Goal: Transaction & Acquisition: Purchase product/service

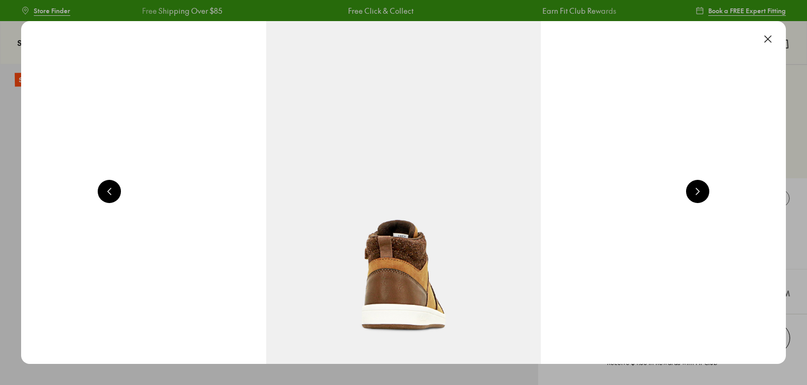
select select "*"
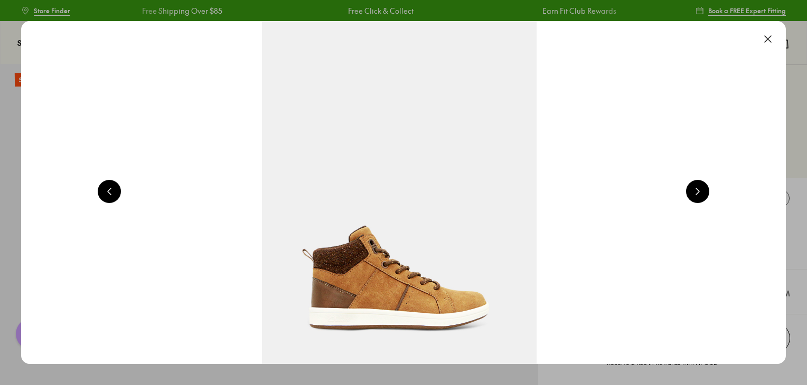
click at [761, 40] on button at bounding box center [767, 38] width 23 height 23
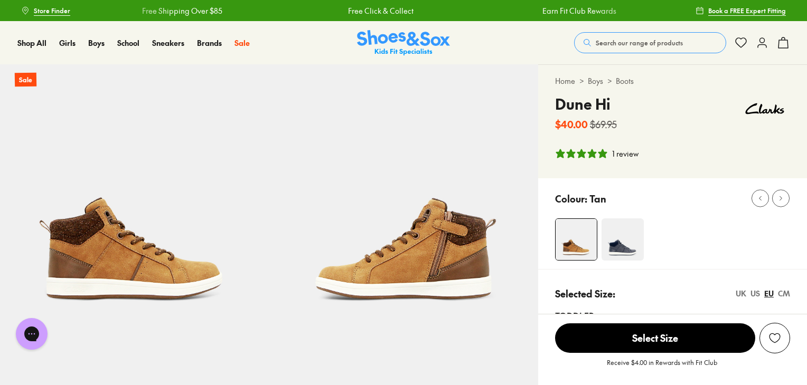
click at [624, 38] on span "Search our range of products" at bounding box center [639, 43] width 87 height 10
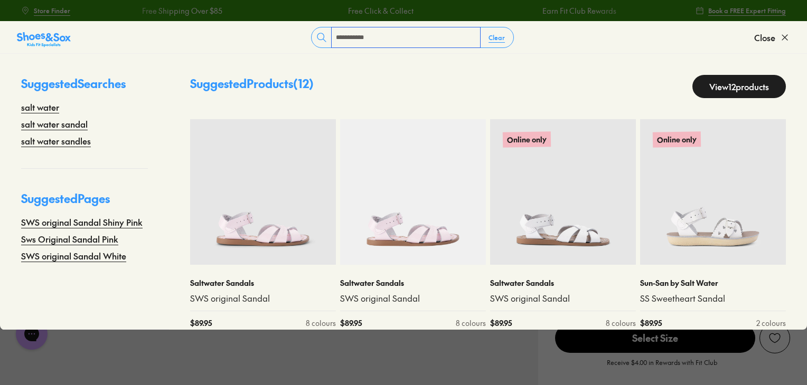
type input "**********"
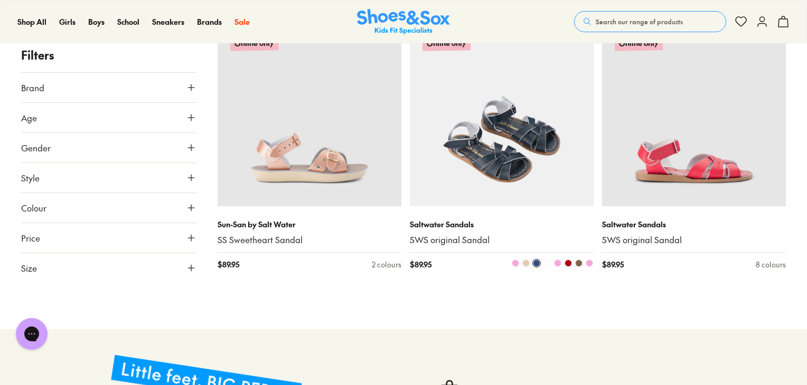
scroll to position [954, 0]
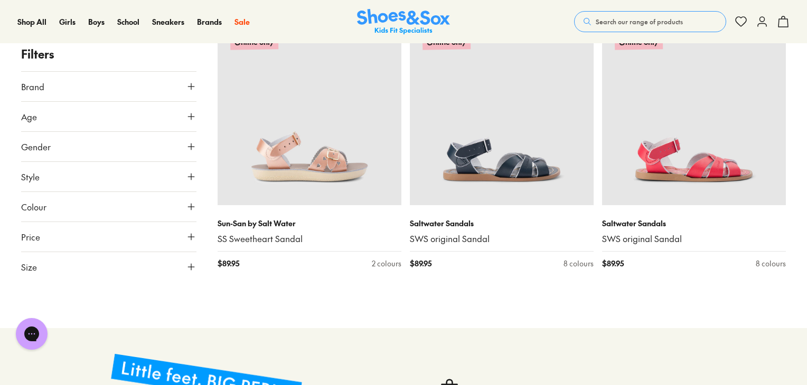
click at [671, 19] on span "Search our range of products" at bounding box center [639, 22] width 87 height 10
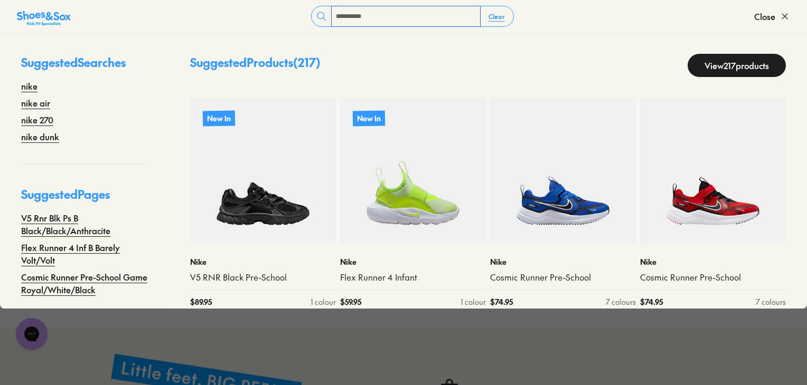
type input "**********"
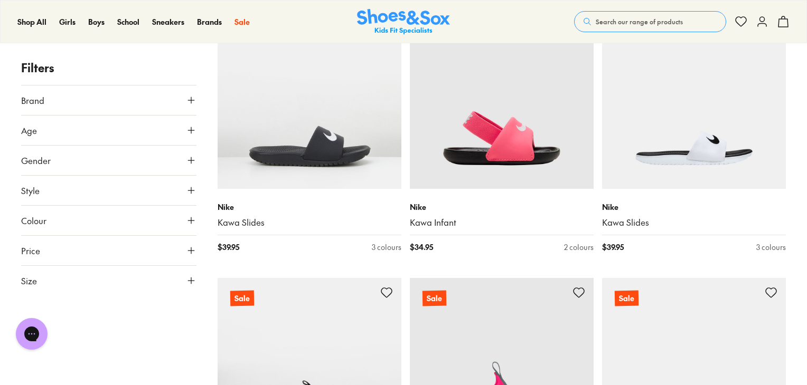
scroll to position [908, 0]
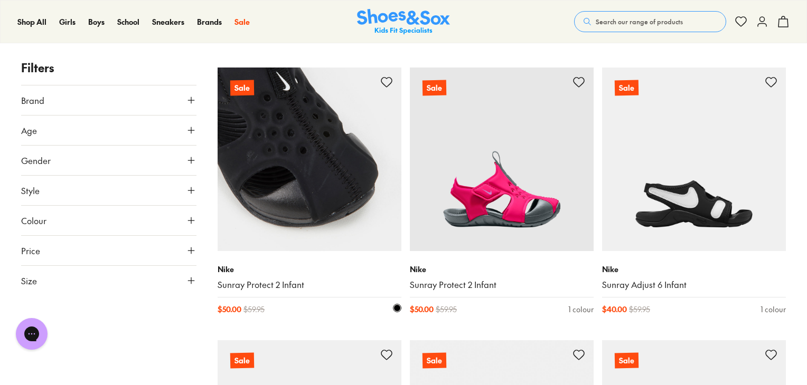
click at [296, 191] on img at bounding box center [310, 160] width 184 height 184
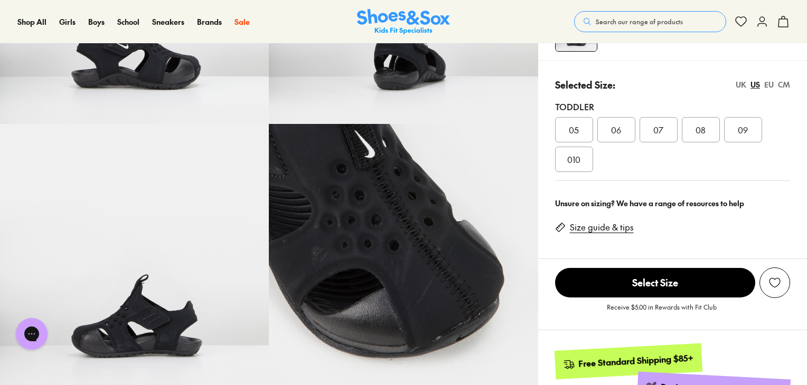
select select "*"
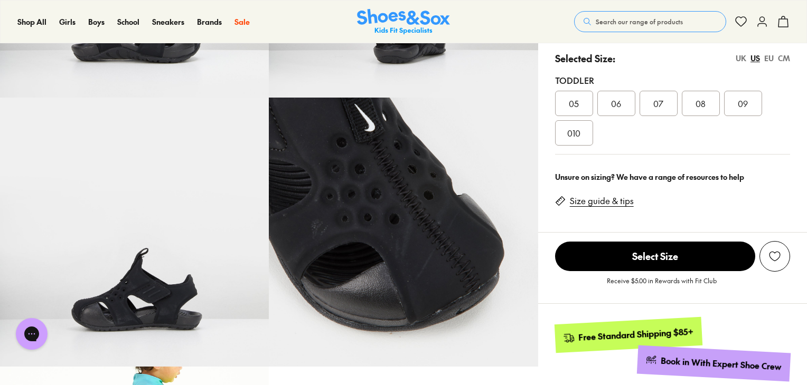
scroll to position [137, 0]
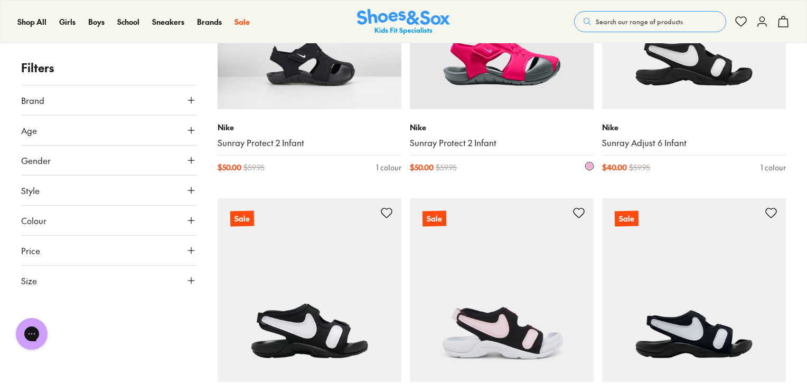
click at [454, 99] on img at bounding box center [502, 18] width 184 height 184
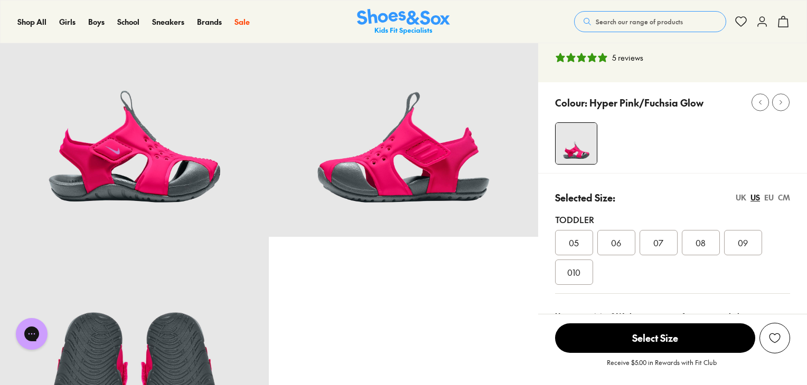
select select "*"
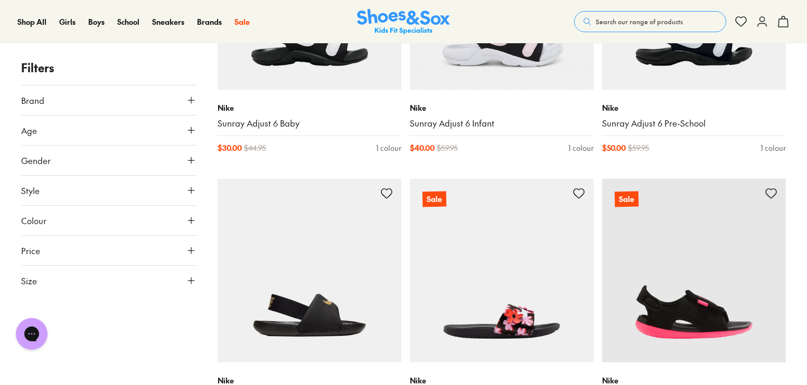
scroll to position [1446, 0]
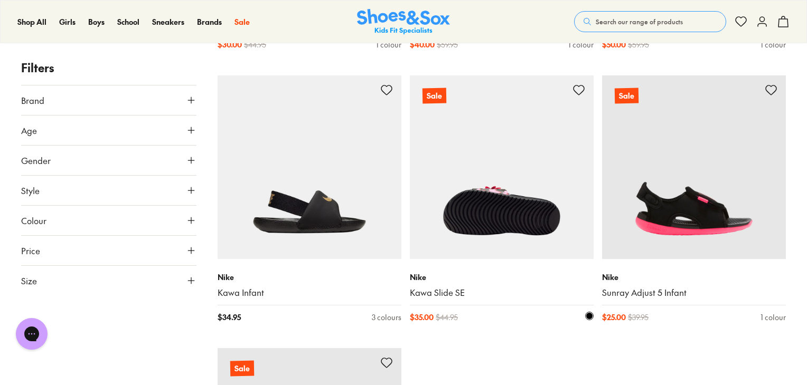
click at [514, 241] on img at bounding box center [502, 168] width 184 height 184
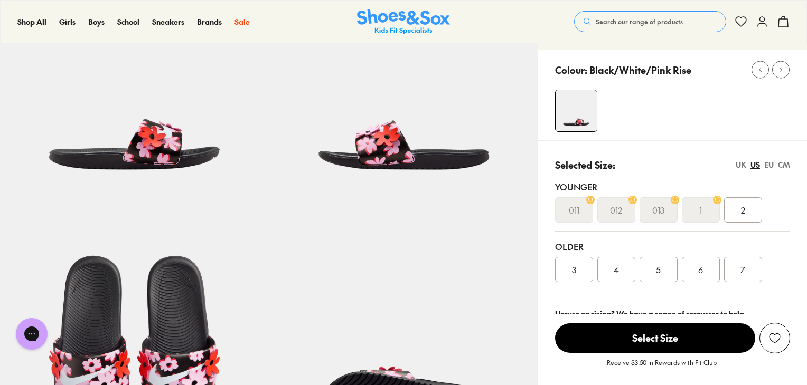
select select "*"
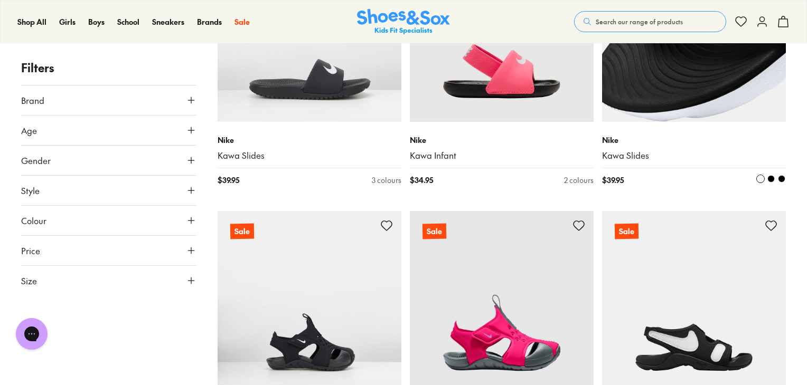
scroll to position [651, 0]
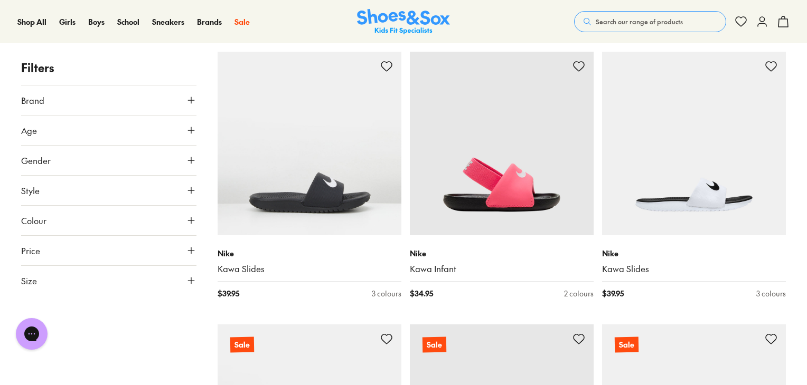
click at [626, 27] on button "Search our range of products" at bounding box center [650, 21] width 152 height 21
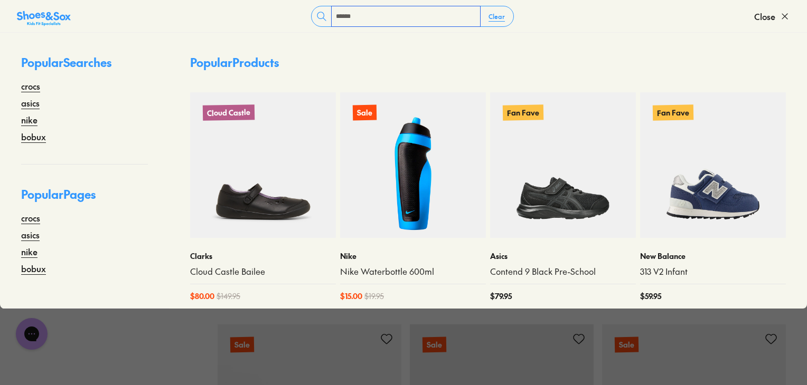
type input "******"
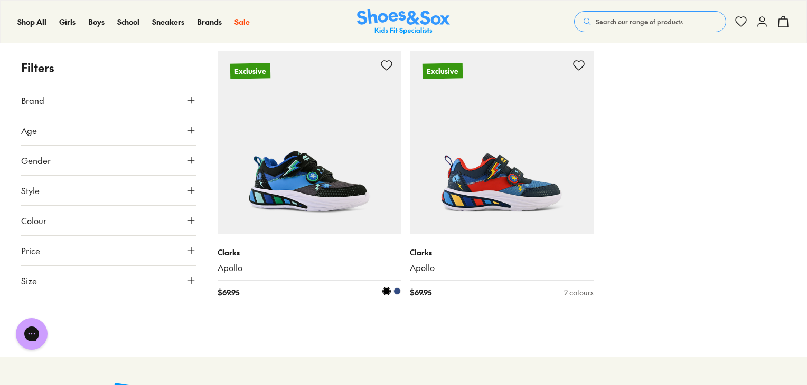
click at [344, 194] on img at bounding box center [310, 143] width 184 height 184
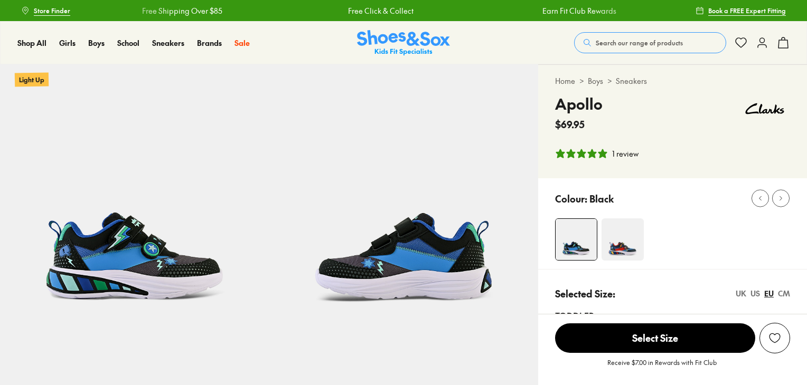
select select "*"
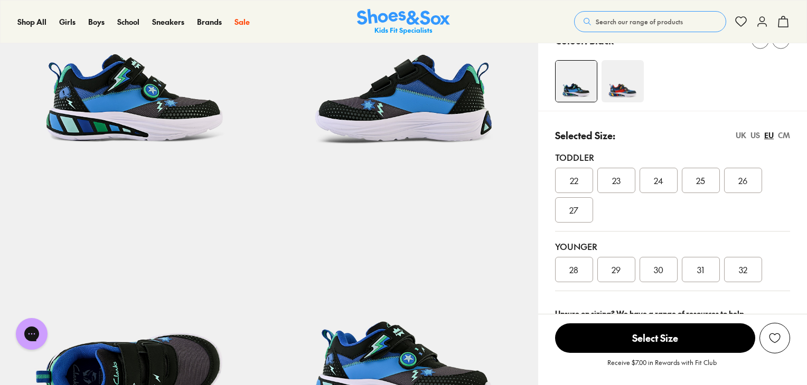
click at [623, 83] on img at bounding box center [622, 81] width 42 height 42
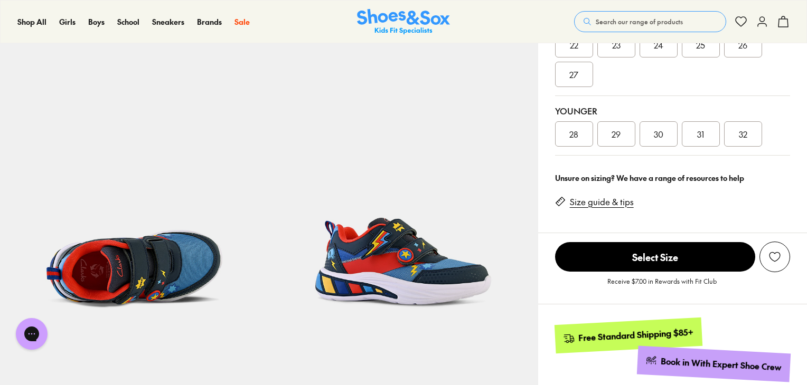
select select "*"
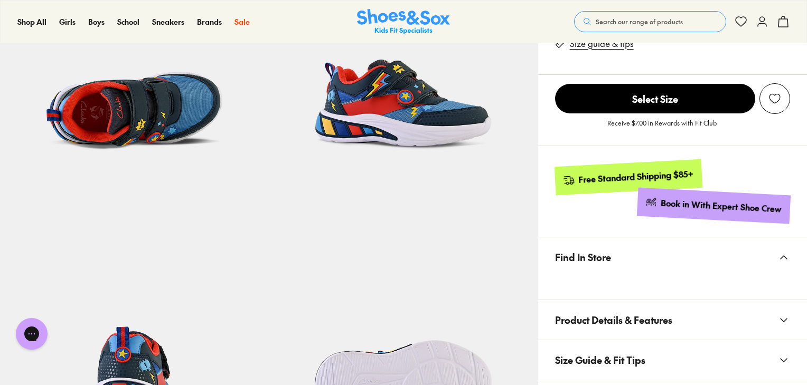
scroll to position [528, 0]
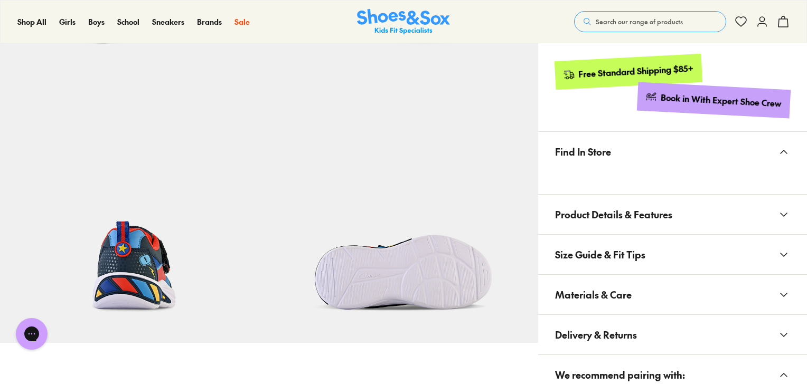
click at [625, 288] on span "Materials & Care" at bounding box center [593, 294] width 77 height 31
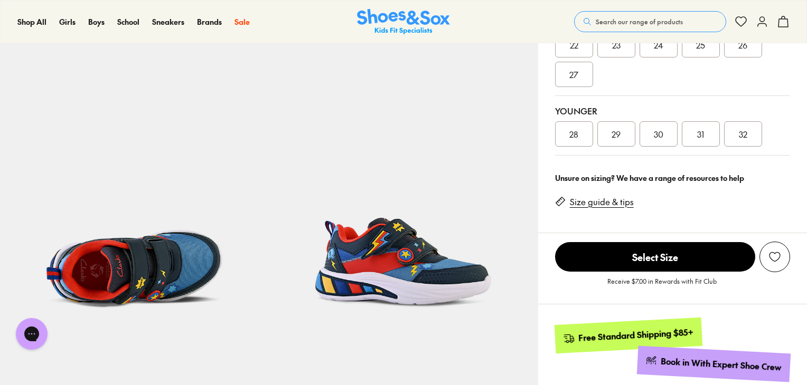
scroll to position [106, 0]
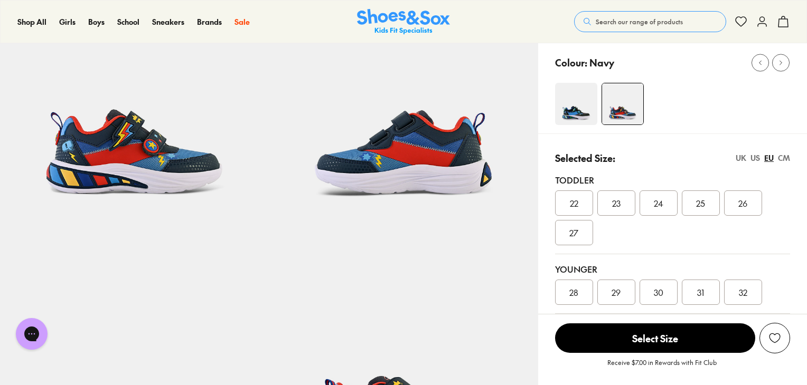
click at [163, 135] on img at bounding box center [134, 93] width 269 height 269
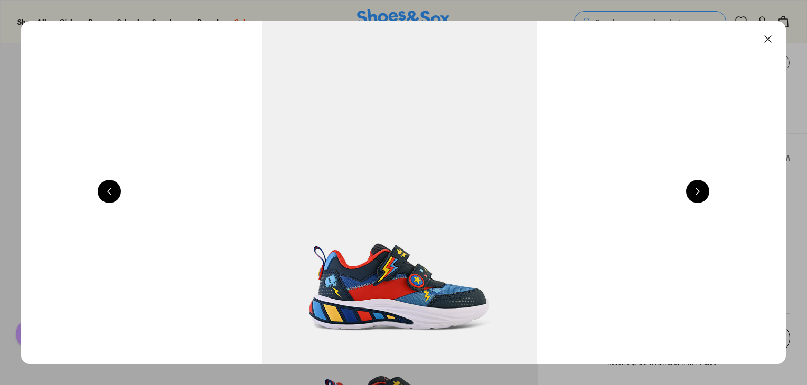
drag, startPoint x: 768, startPoint y: 43, endPoint x: 684, endPoint y: 21, distance: 86.3
click at [768, 43] on button at bounding box center [767, 38] width 23 height 23
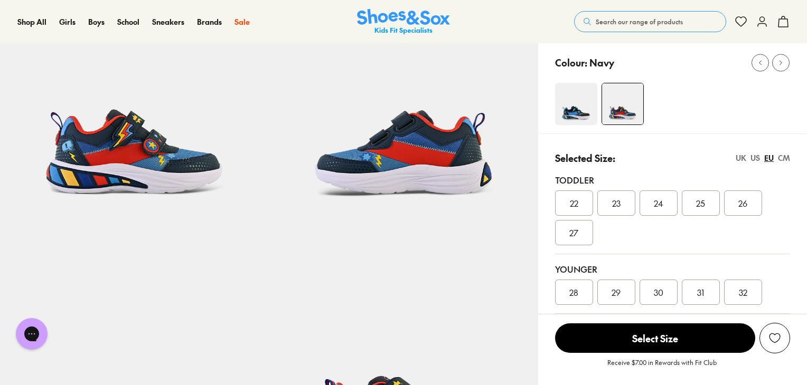
click at [683, 22] on button "Search our range of products" at bounding box center [650, 21] width 152 height 21
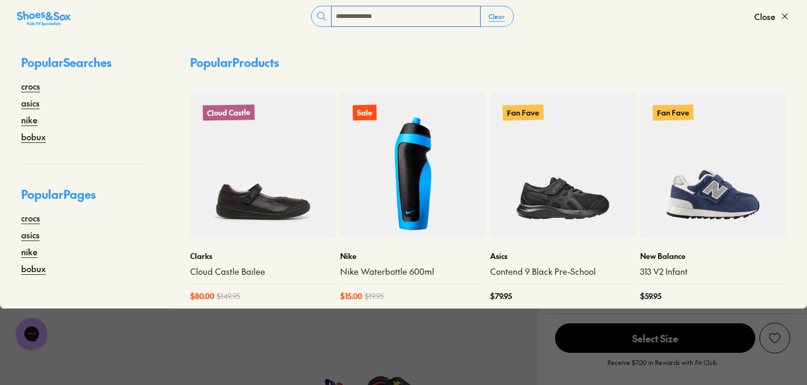
type input "**********"
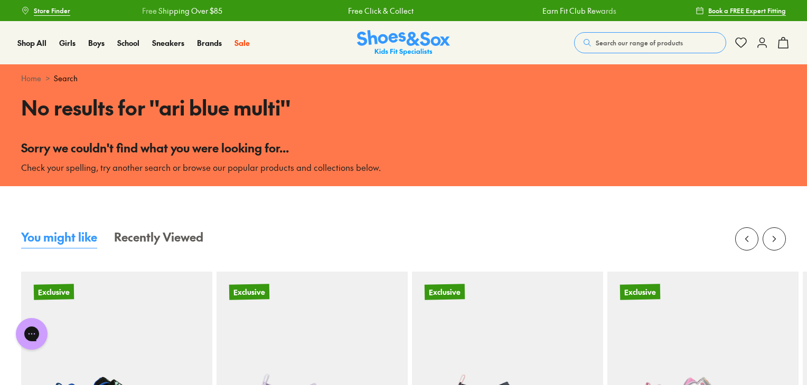
click at [644, 48] on button "Search our range of products" at bounding box center [650, 42] width 152 height 21
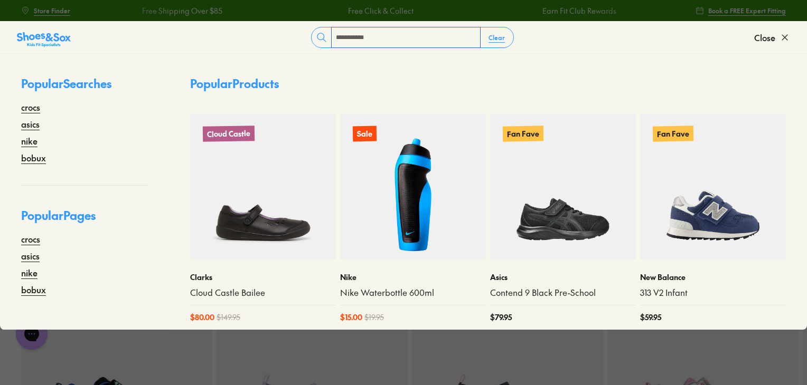
type input "**********"
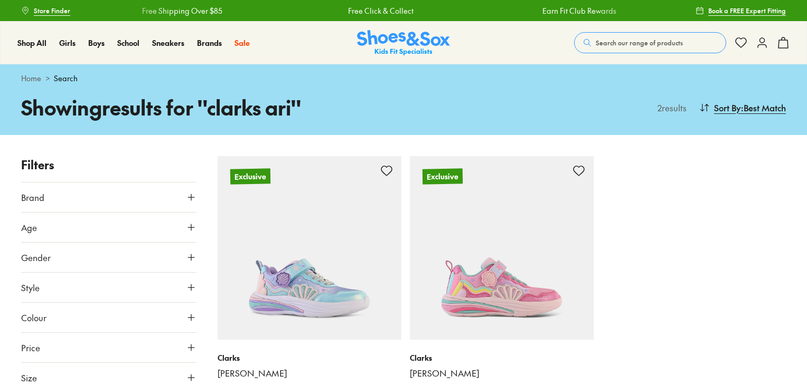
click at [305, 281] on img at bounding box center [310, 248] width 184 height 184
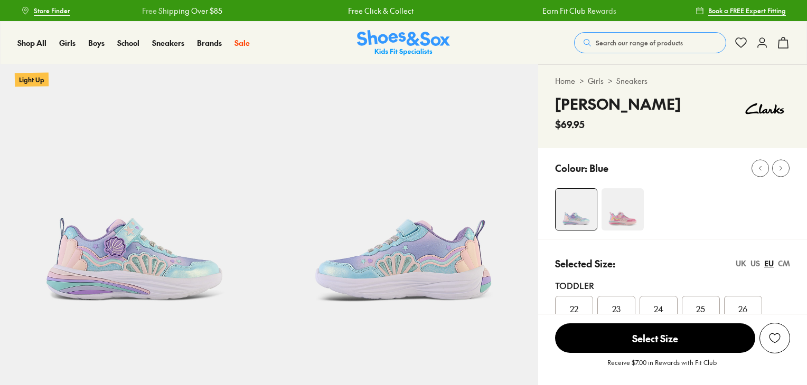
click at [131, 210] on img at bounding box center [134, 198] width 269 height 269
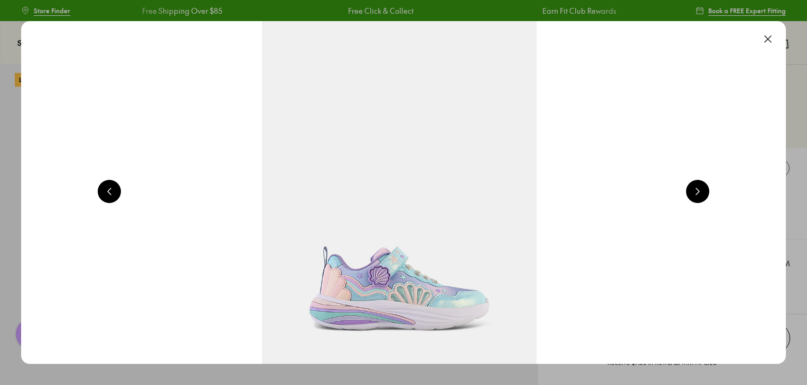
select select "*"
click at [775, 40] on button at bounding box center [767, 38] width 23 height 23
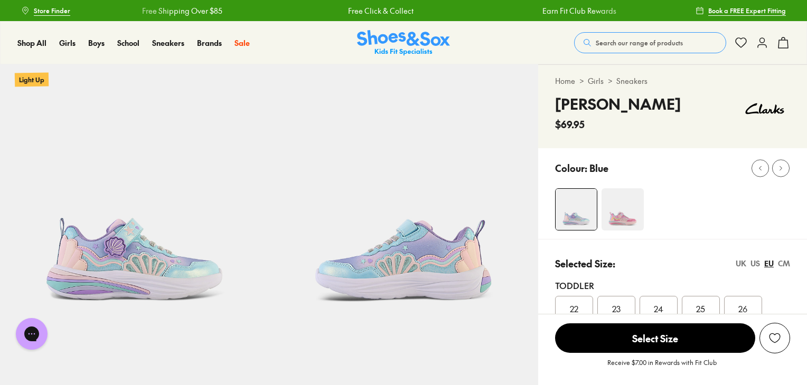
click at [638, 221] on img at bounding box center [622, 210] width 42 height 42
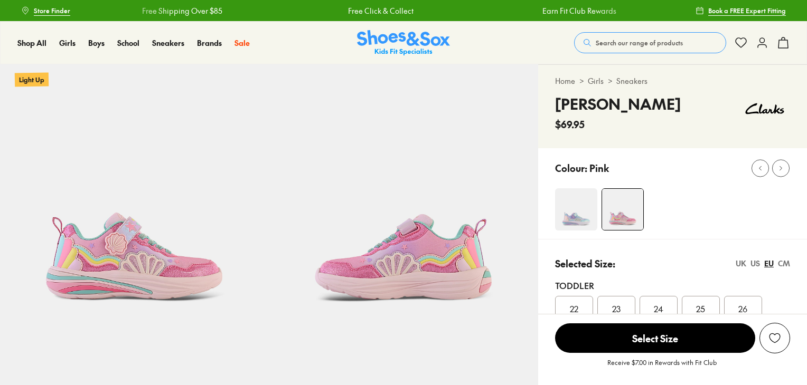
click at [149, 231] on img at bounding box center [134, 198] width 269 height 269
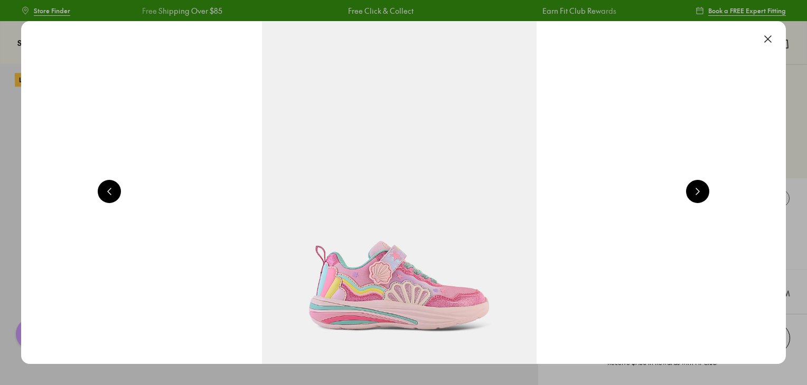
select select "*"
click at [778, 40] on button at bounding box center [767, 38] width 23 height 23
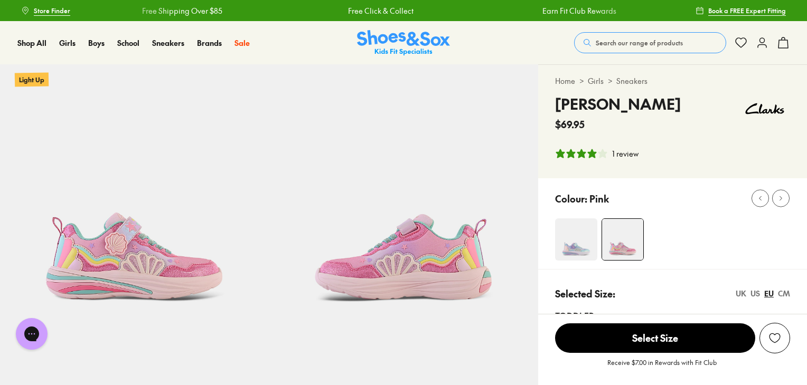
click at [623, 48] on button "Search our range of products" at bounding box center [650, 42] width 152 height 21
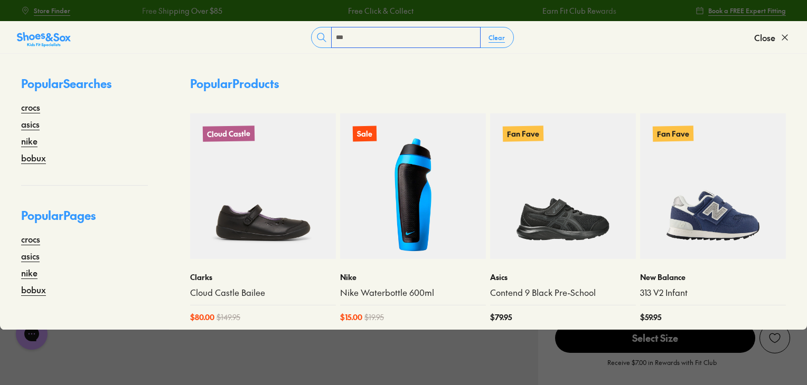
type input "***"
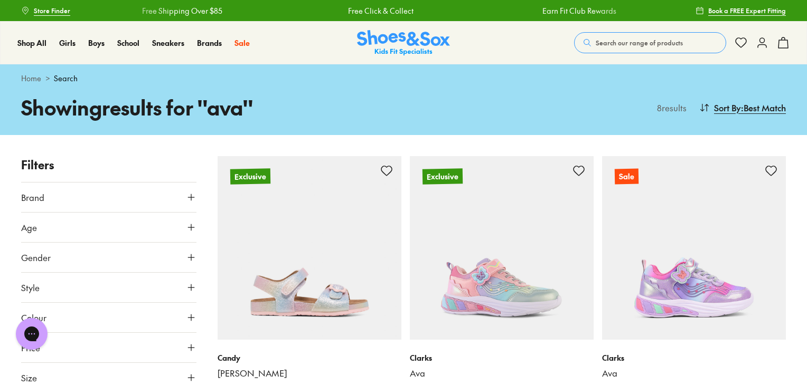
drag, startPoint x: 811, startPoint y: 201, endPoint x: 581, endPoint y: 285, distance: 243.9
click at [585, 285] on img at bounding box center [502, 248] width 184 height 184
click at [517, 300] on img at bounding box center [502, 248] width 184 height 184
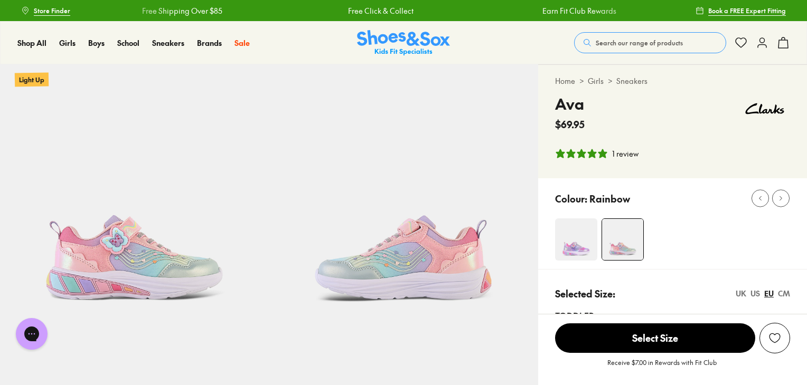
select select "*"
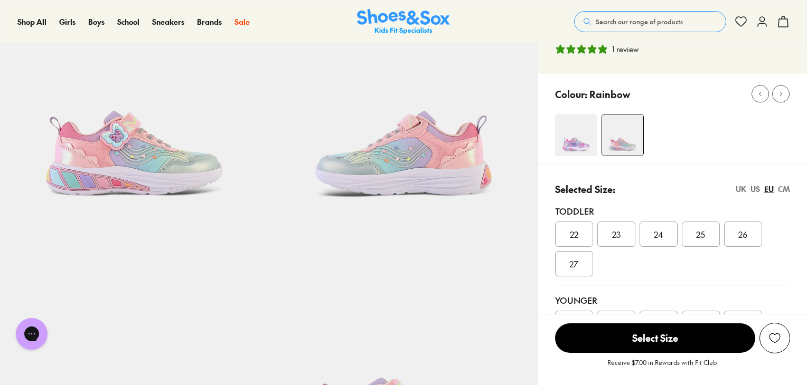
scroll to position [106, 0]
click at [149, 107] on img at bounding box center [134, 93] width 269 height 269
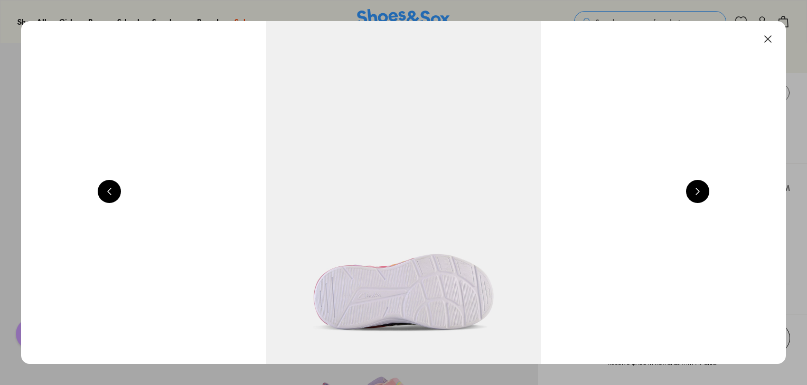
scroll to position [0, 769]
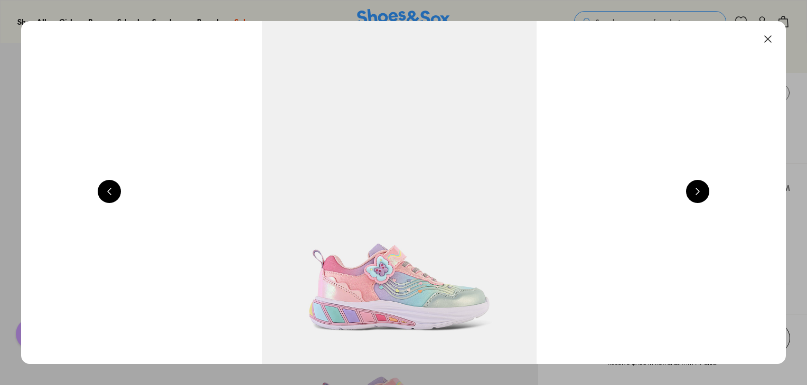
drag, startPoint x: 769, startPoint y: 35, endPoint x: 643, endPoint y: 32, distance: 126.2
click at [769, 35] on button at bounding box center [767, 38] width 23 height 23
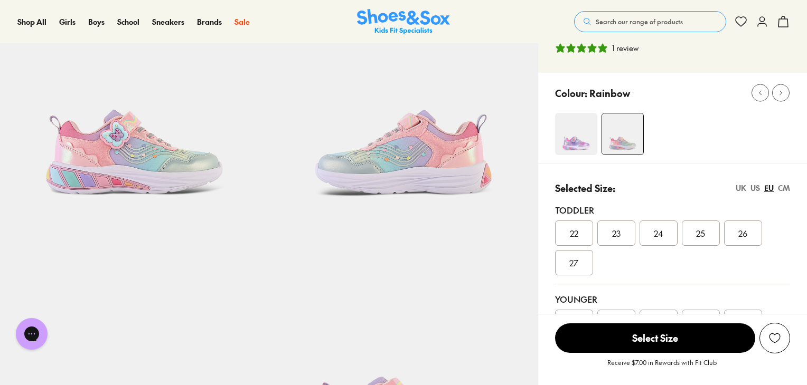
click at [652, 20] on span "Search our range of products" at bounding box center [639, 22] width 87 height 10
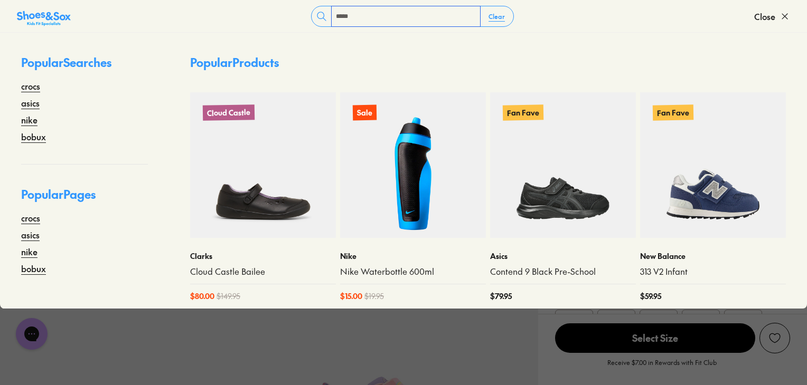
type input "*****"
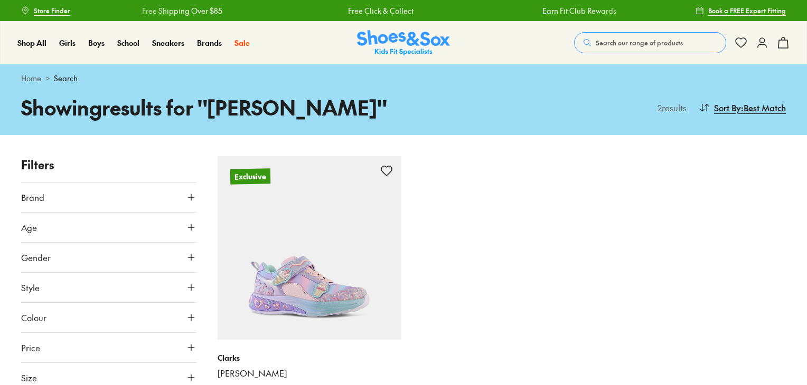
click at [359, 267] on img at bounding box center [310, 248] width 184 height 184
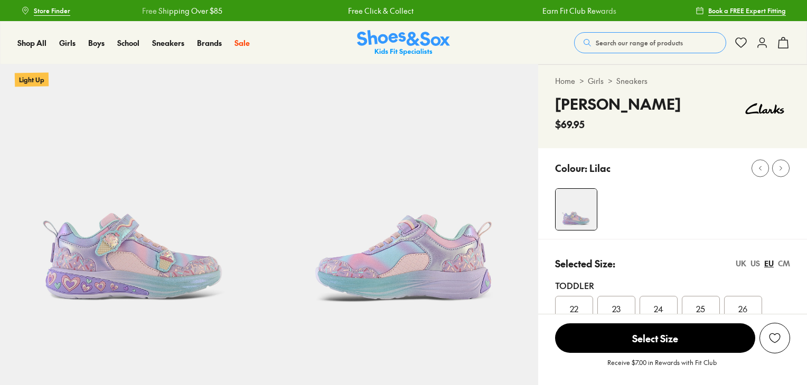
click at [124, 263] on img at bounding box center [134, 198] width 269 height 269
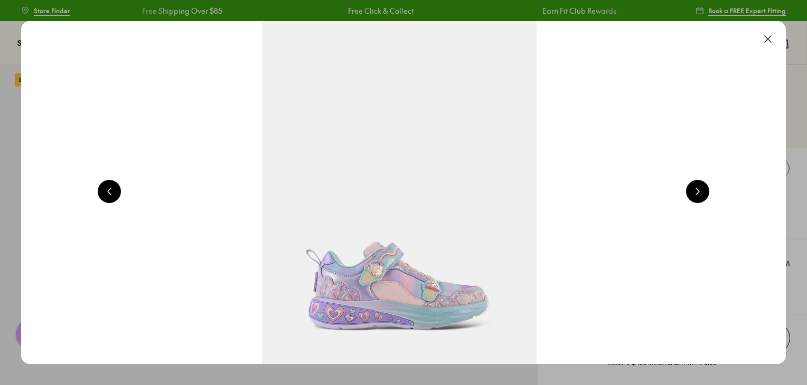
select select "*"
drag, startPoint x: 770, startPoint y: 33, endPoint x: 664, endPoint y: 44, distance: 107.2
click at [770, 33] on button at bounding box center [767, 38] width 23 height 23
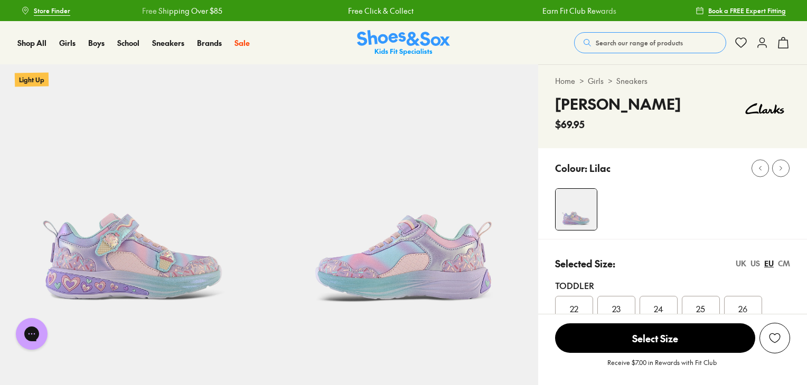
click at [649, 47] on span "Search our range of products" at bounding box center [639, 43] width 87 height 10
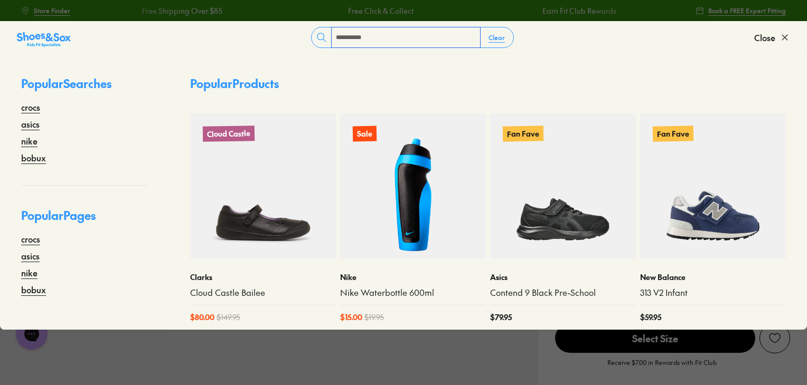
type input "**********"
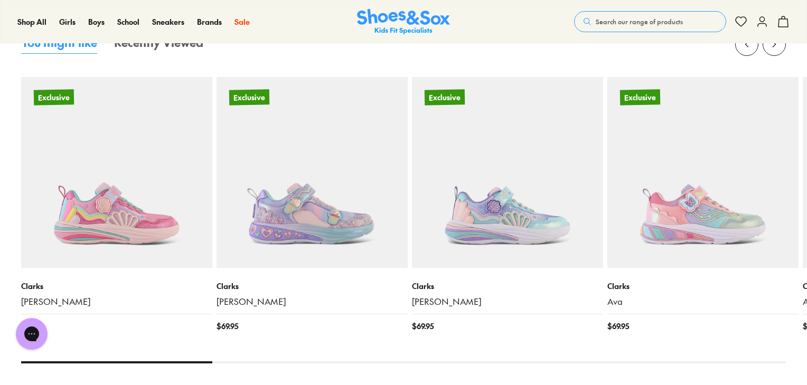
scroll to position [106, 0]
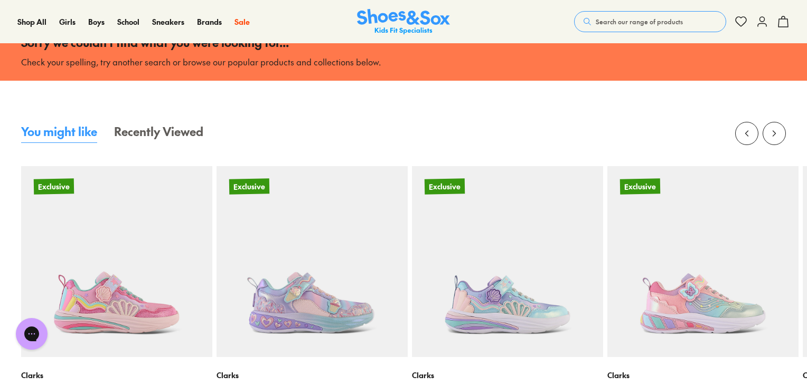
click at [650, 14] on button "Search our range of products" at bounding box center [650, 21] width 152 height 21
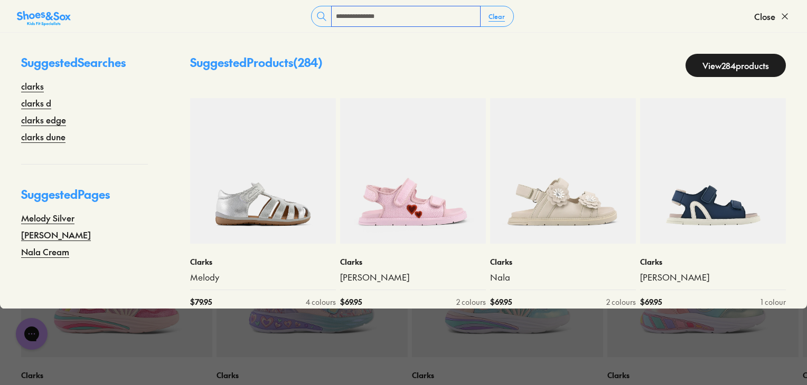
type input "**********"
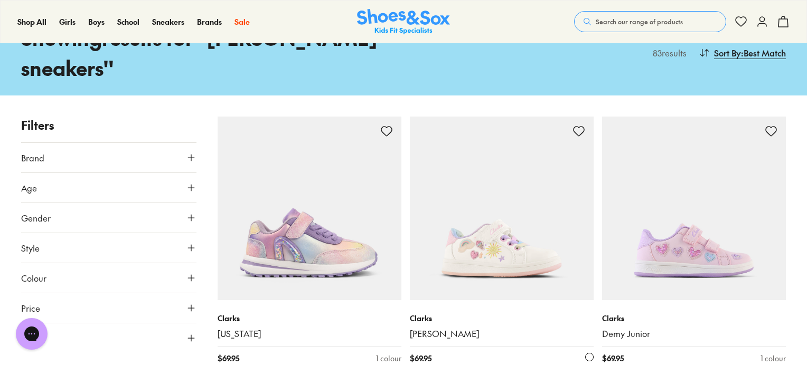
scroll to position [97, 0]
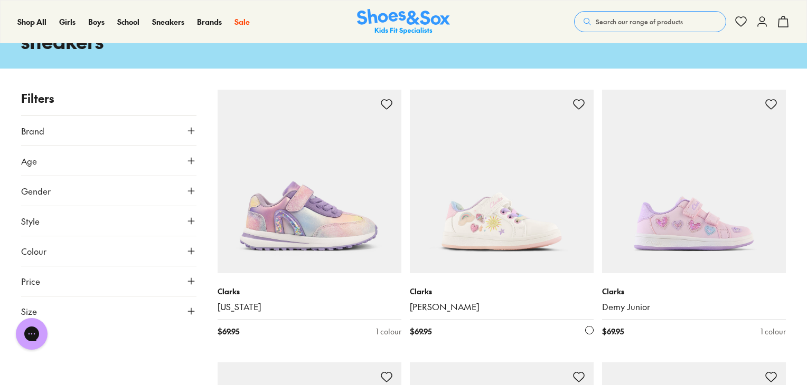
click at [474, 193] on img at bounding box center [502, 182] width 184 height 184
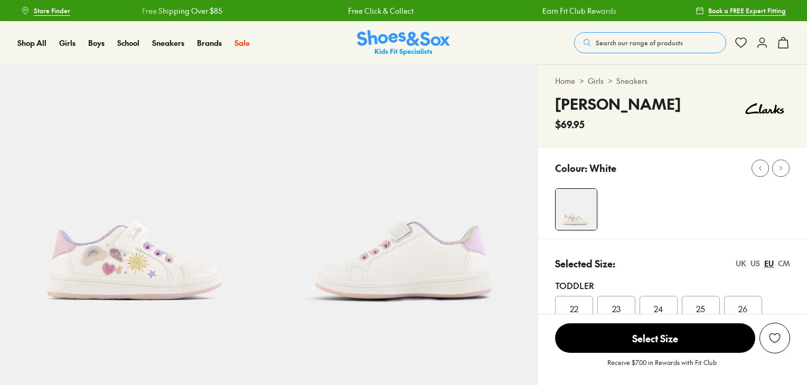
click at [153, 224] on img at bounding box center [134, 198] width 269 height 269
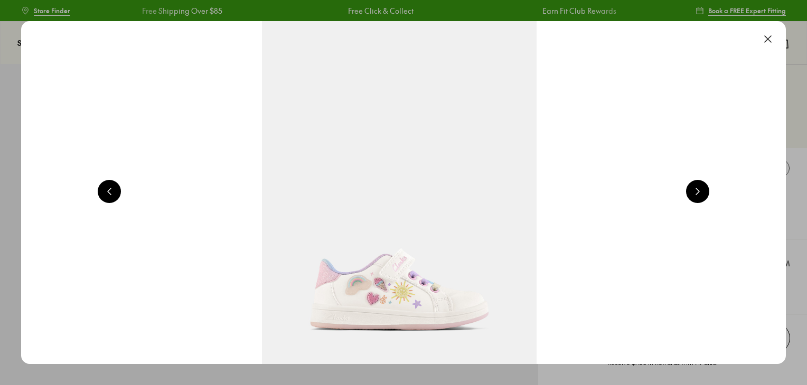
select select "*"
drag, startPoint x: 765, startPoint y: 37, endPoint x: 612, endPoint y: 60, distance: 154.7
click at [766, 37] on button at bounding box center [767, 38] width 23 height 23
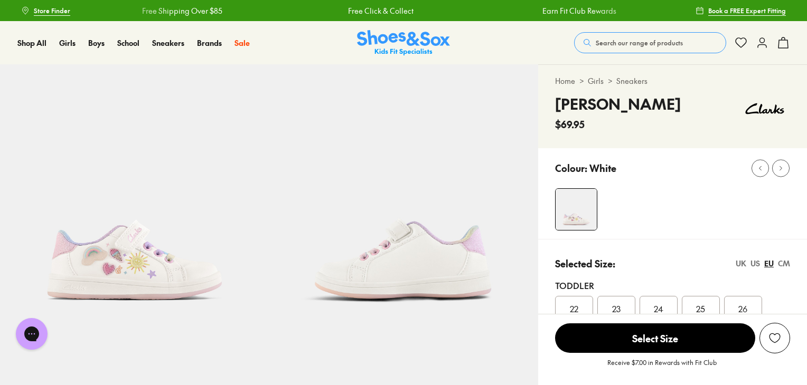
click at [655, 44] on span "Search our range of products" at bounding box center [639, 43] width 87 height 10
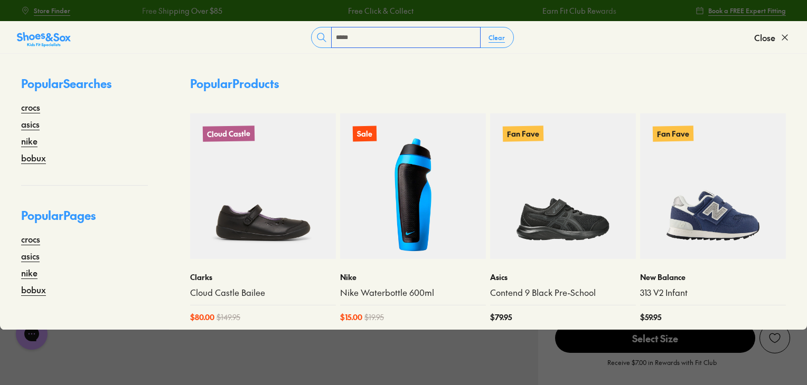
type input "*****"
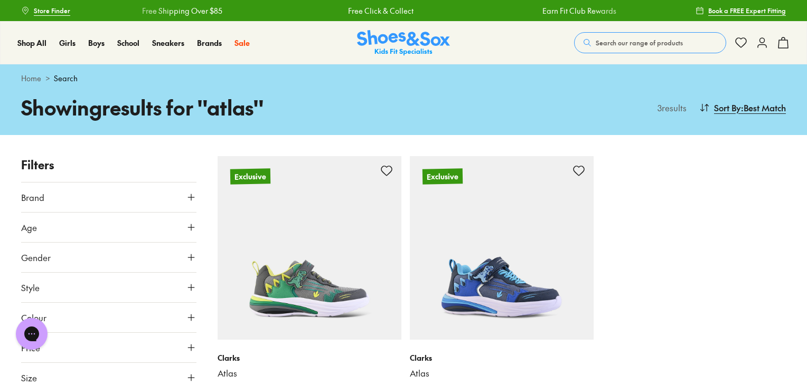
scroll to position [53, 0]
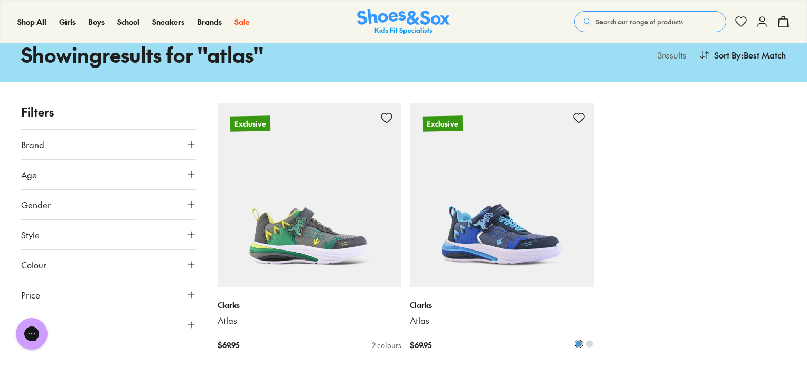
click at [500, 244] on img at bounding box center [502, 195] width 184 height 184
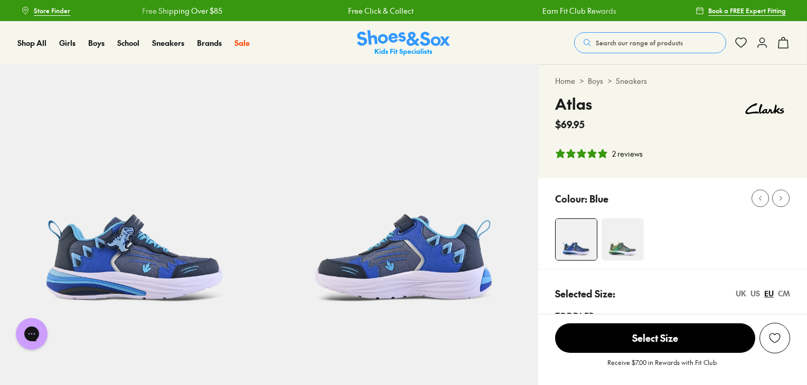
select select "*"
click at [152, 288] on img at bounding box center [134, 198] width 269 height 269
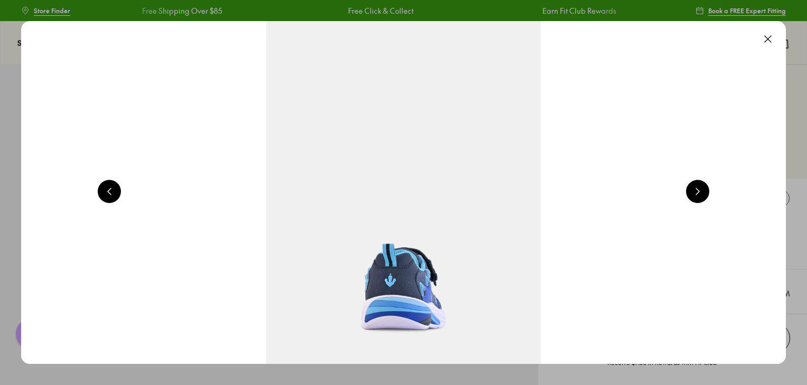
scroll to position [0, 769]
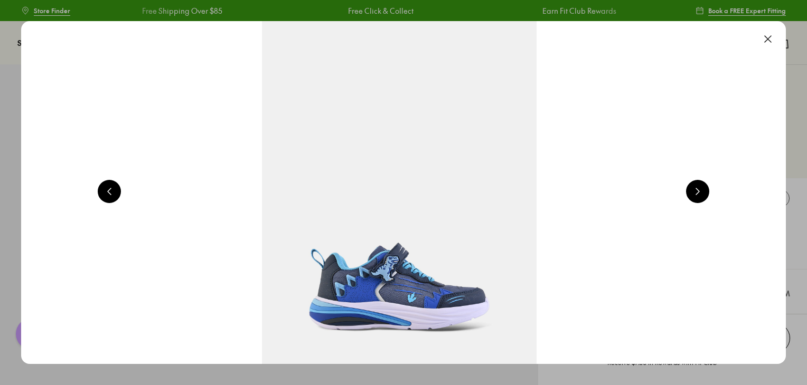
drag, startPoint x: 778, startPoint y: 41, endPoint x: 624, endPoint y: 52, distance: 154.6
click at [778, 41] on button at bounding box center [767, 38] width 23 height 23
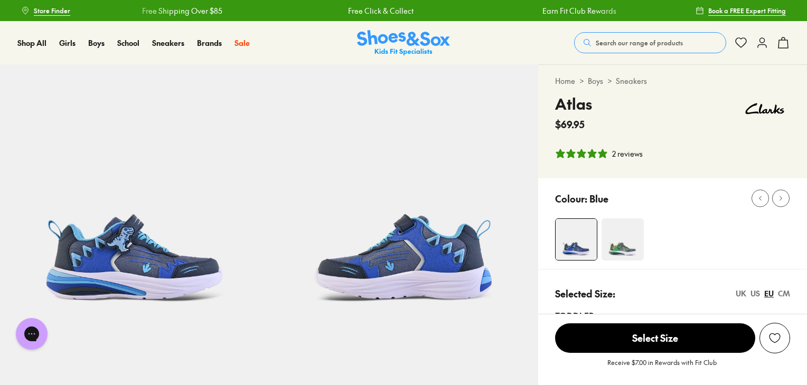
click at [661, 40] on span "Search our range of products" at bounding box center [639, 43] width 87 height 10
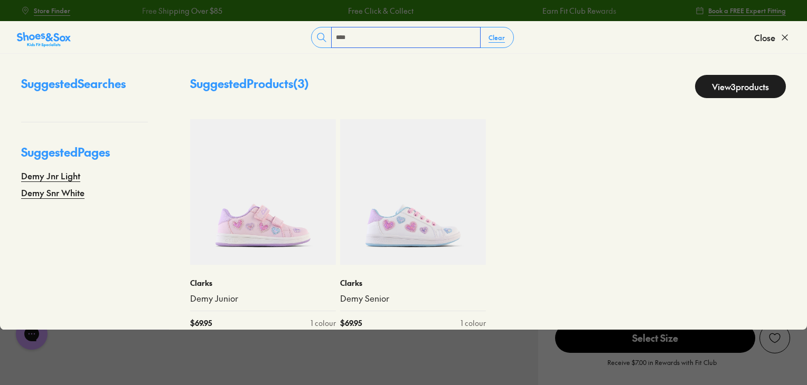
type input "****"
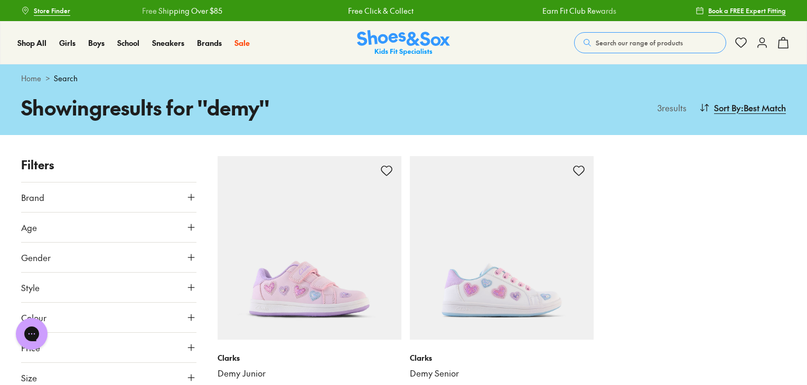
click at [278, 284] on img at bounding box center [310, 248] width 184 height 184
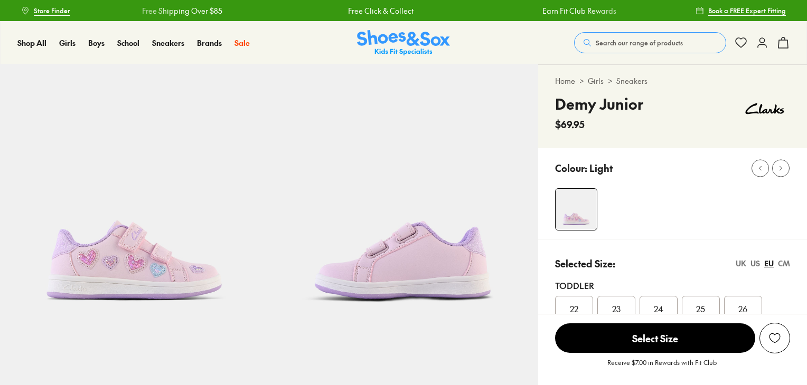
select select "*"
click at [197, 166] on img at bounding box center [134, 198] width 269 height 269
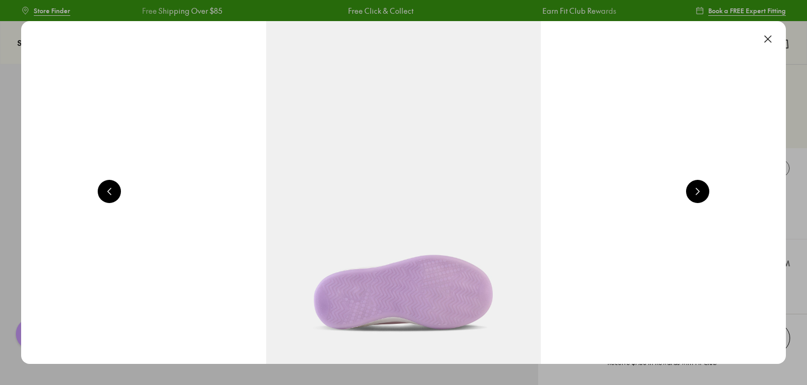
scroll to position [0, 769]
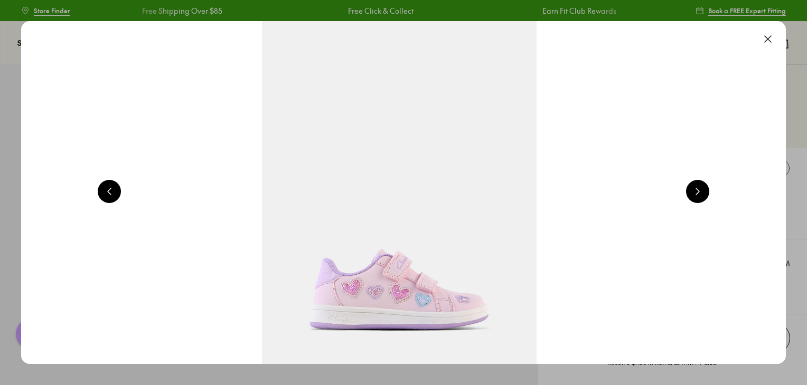
click at [573, 74] on img at bounding box center [399, 192] width 765 height 343
click at [779, 39] on button at bounding box center [767, 38] width 23 height 23
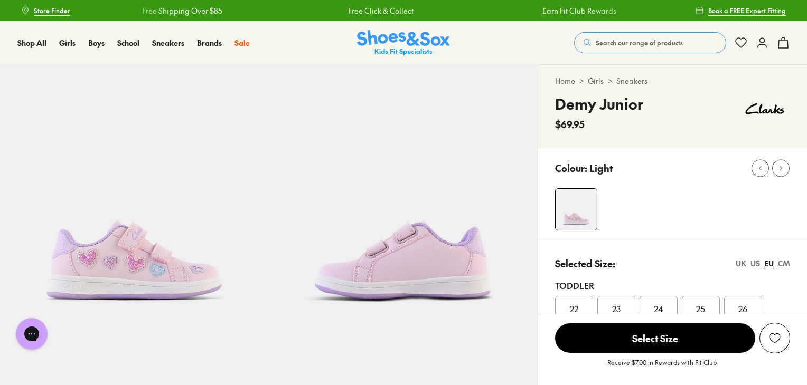
click at [644, 47] on span "Search our range of products" at bounding box center [639, 43] width 87 height 10
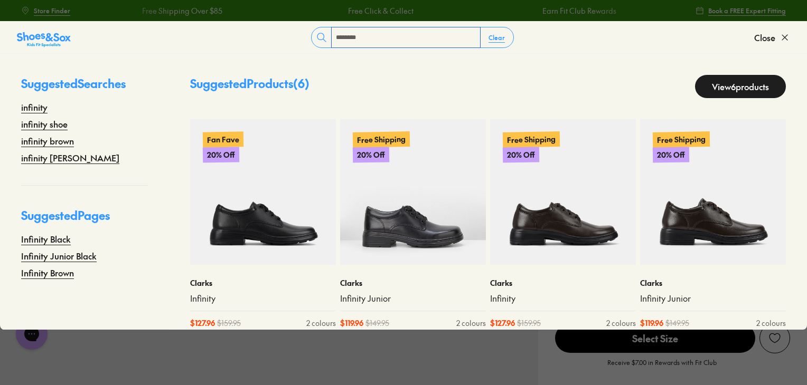
type input "**********"
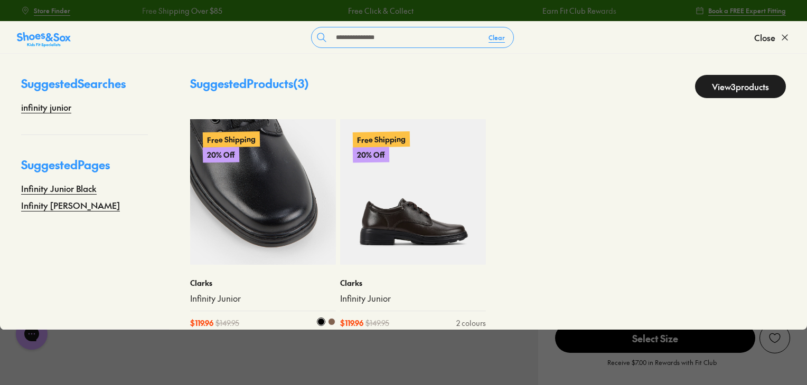
click at [289, 253] on img at bounding box center [263, 192] width 146 height 146
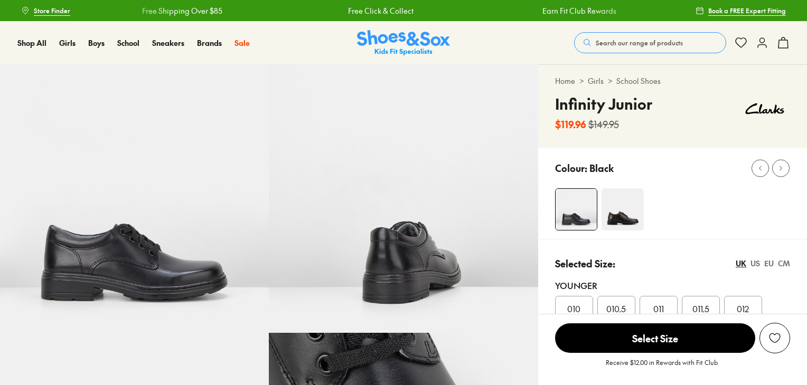
click at [129, 228] on img at bounding box center [134, 198] width 269 height 269
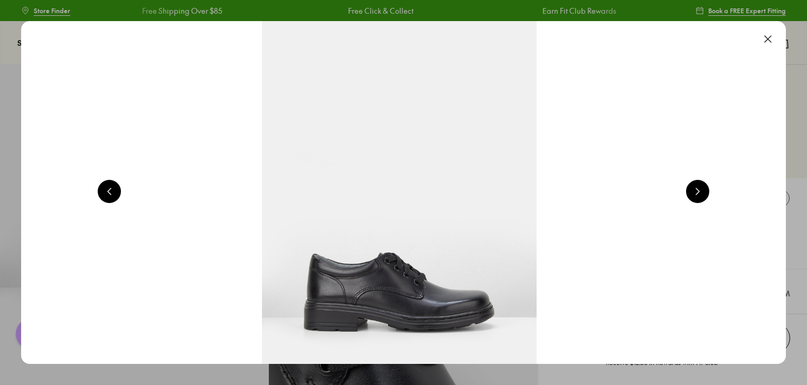
select select "*"
drag, startPoint x: 779, startPoint y: 37, endPoint x: 575, endPoint y: 46, distance: 205.1
click at [779, 37] on button at bounding box center [767, 38] width 23 height 23
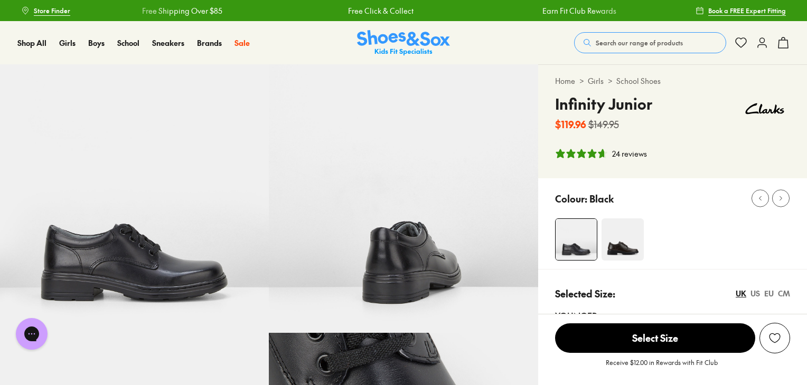
click at [683, 47] on button "Search our range of products" at bounding box center [650, 42] width 152 height 21
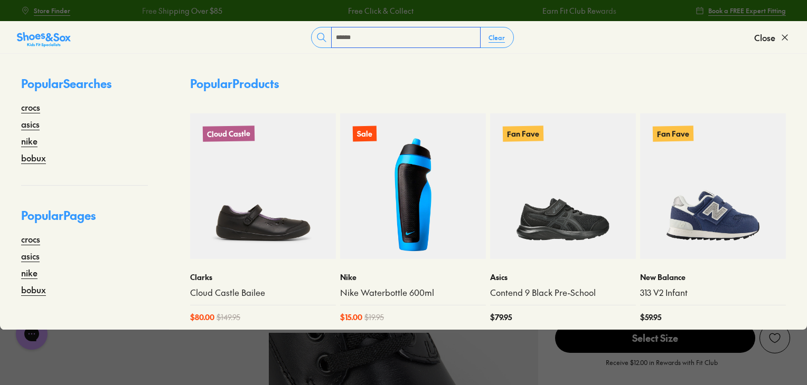
type input "*******"
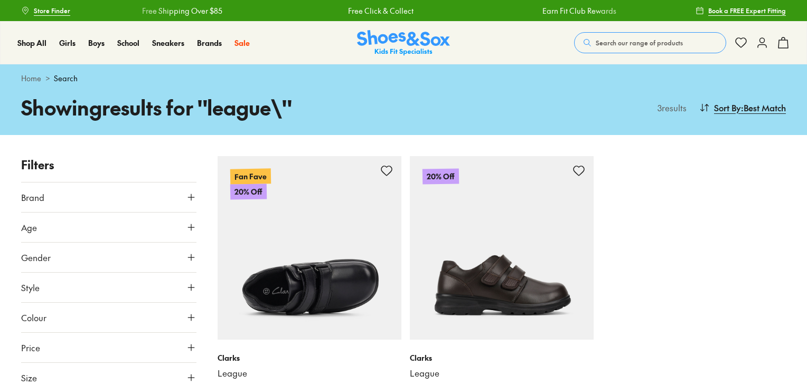
click at [298, 260] on img at bounding box center [310, 248] width 184 height 184
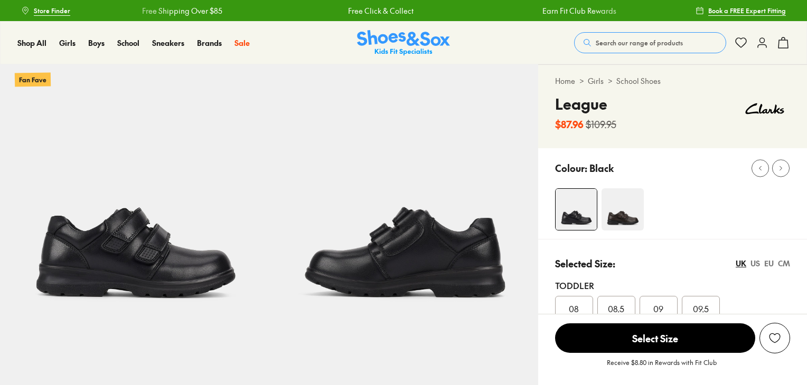
click at [202, 266] on img at bounding box center [134, 198] width 269 height 269
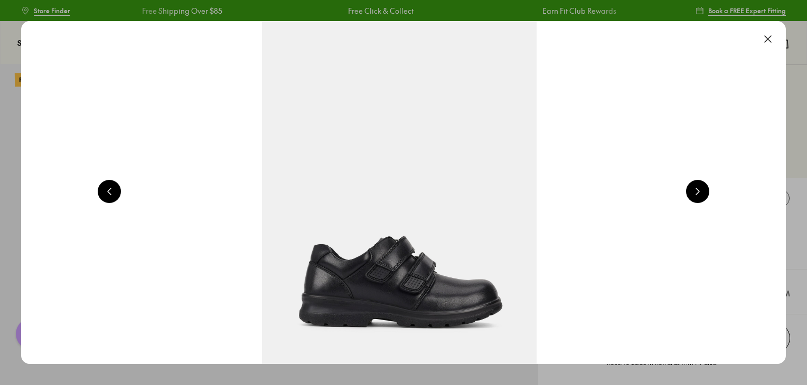
select select "*"
drag, startPoint x: 776, startPoint y: 34, endPoint x: 628, endPoint y: 44, distance: 148.2
click at [776, 34] on button at bounding box center [767, 38] width 23 height 23
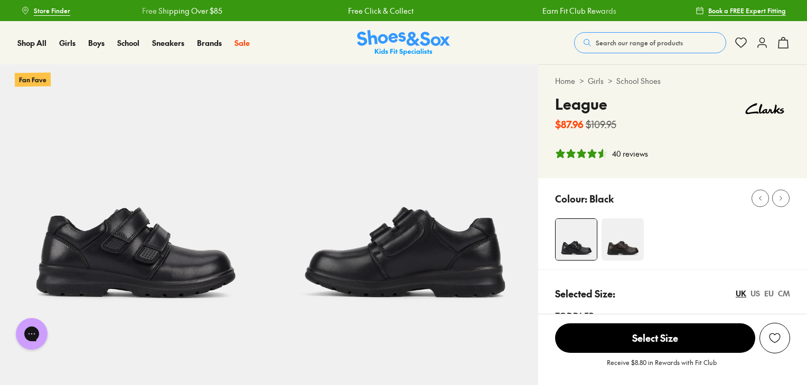
click at [657, 45] on span "Search our range of products" at bounding box center [639, 43] width 87 height 10
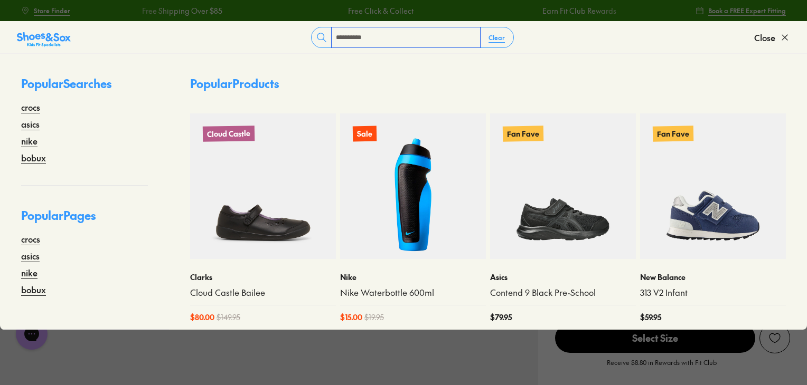
type input "**********"
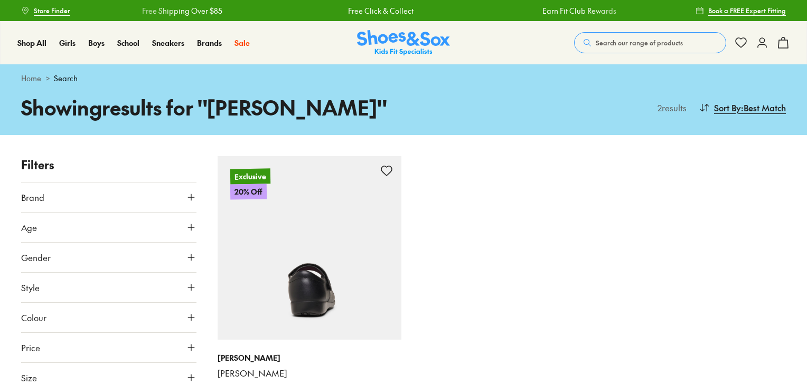
click at [349, 268] on img at bounding box center [310, 248] width 184 height 184
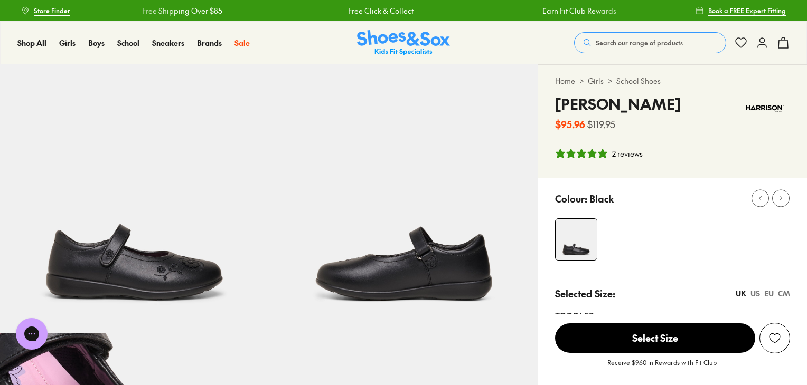
select select "*"
click at [145, 237] on img at bounding box center [134, 198] width 269 height 269
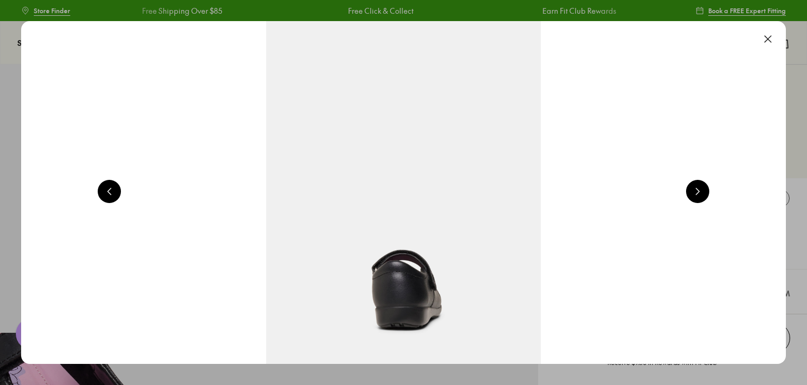
scroll to position [0, 769]
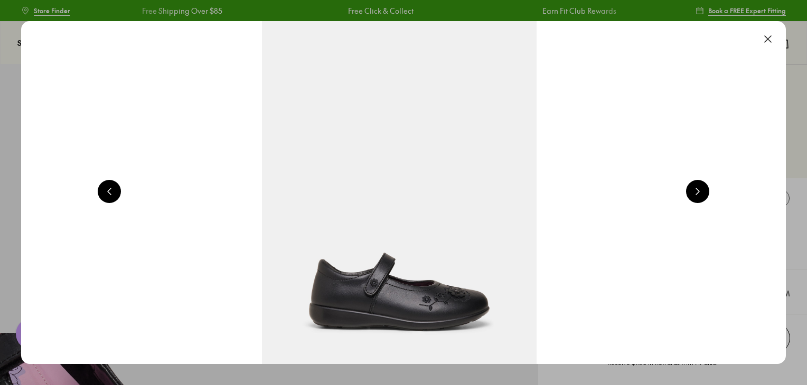
click at [770, 46] on button at bounding box center [767, 38] width 23 height 23
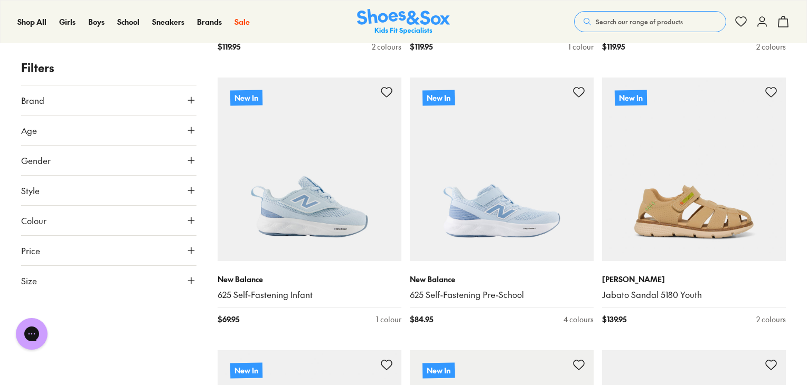
scroll to position [2433, 0]
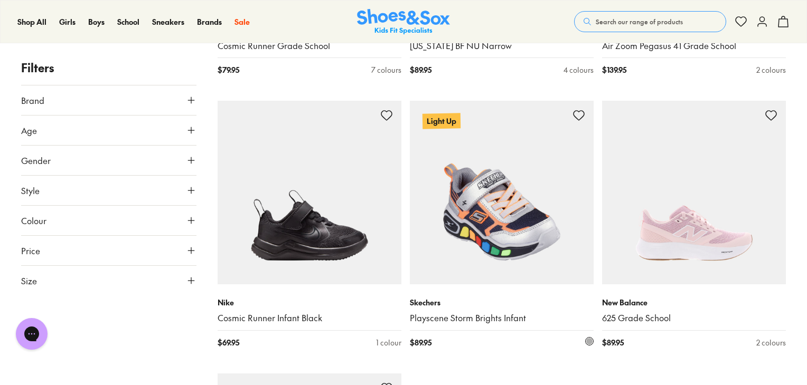
scroll to position [5654, 0]
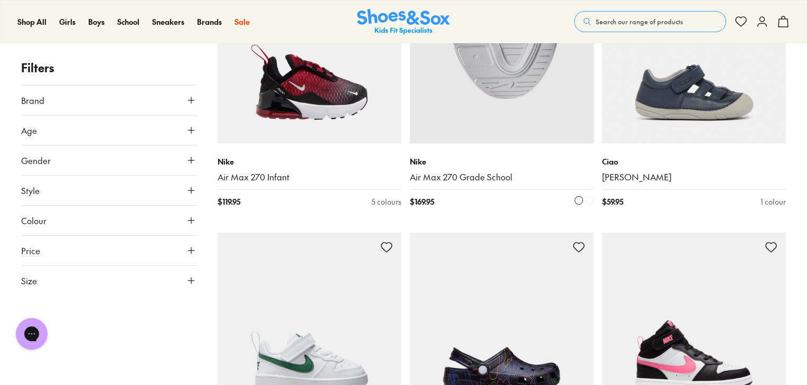
scroll to position [6341, 0]
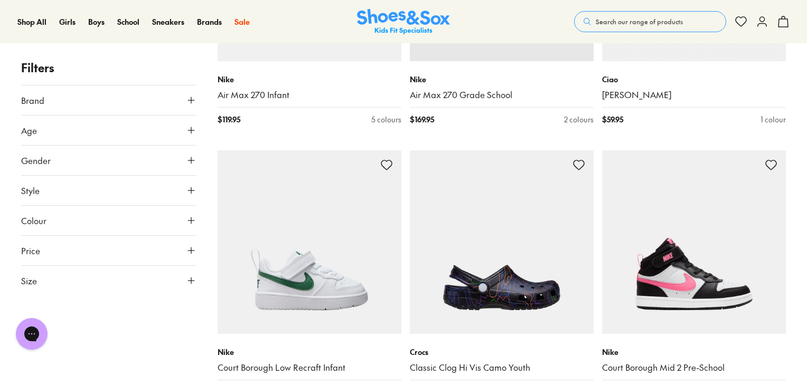
click at [626, 17] on span "Search our range of products" at bounding box center [639, 22] width 87 height 10
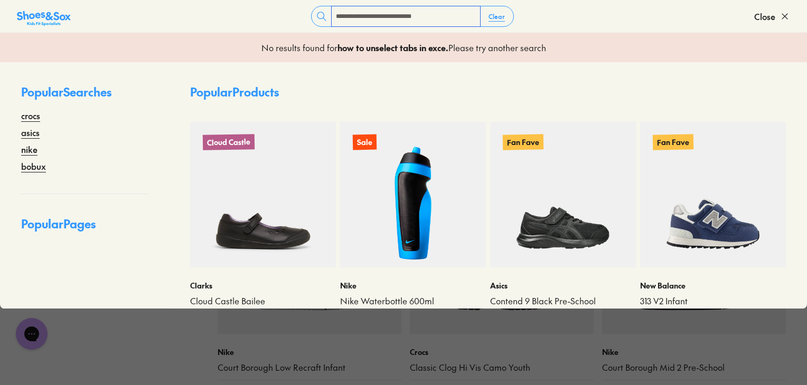
type input "**********"
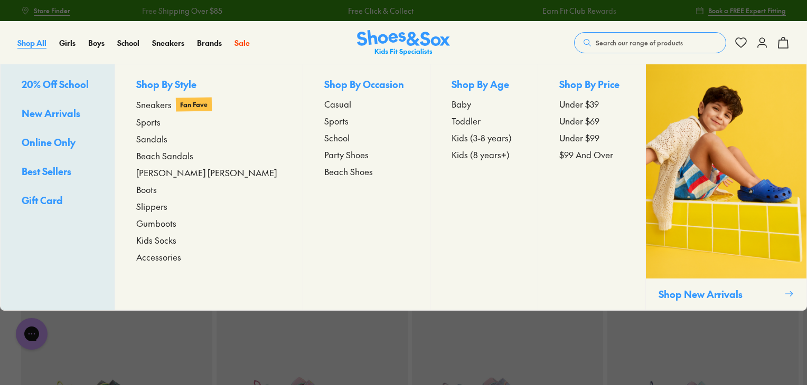
click at [31, 37] on link "Shop All" at bounding box center [31, 42] width 29 height 11
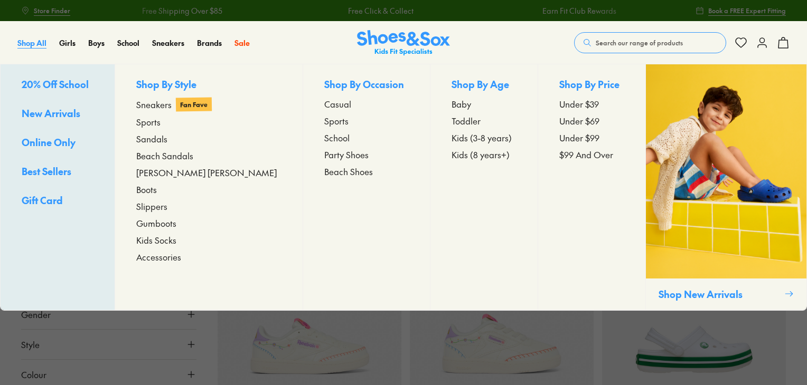
click at [29, 45] on span "Shop All" at bounding box center [31, 42] width 29 height 11
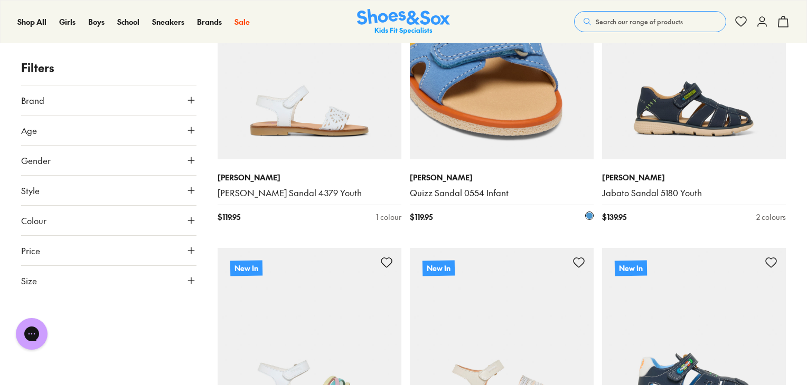
scroll to position [1884, 0]
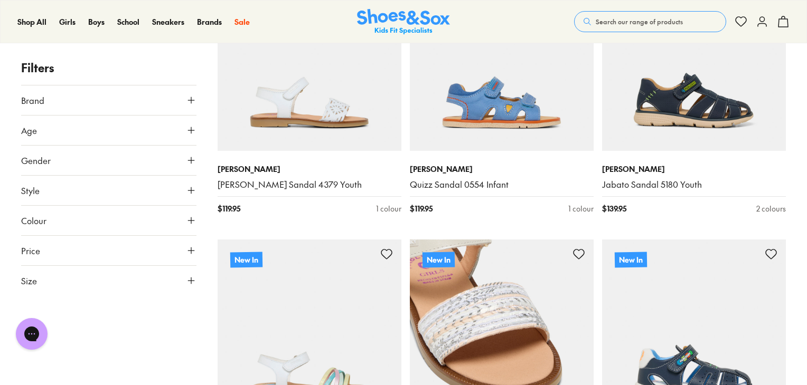
click at [437, 307] on img at bounding box center [502, 332] width 184 height 184
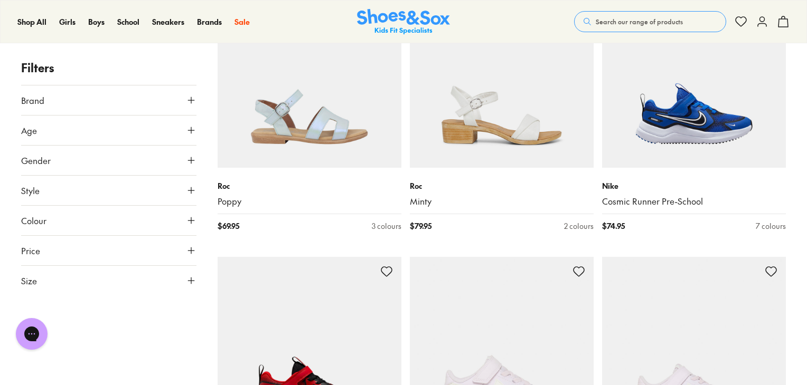
scroll to position [4076, 0]
